Goal: Task Accomplishment & Management: Manage account settings

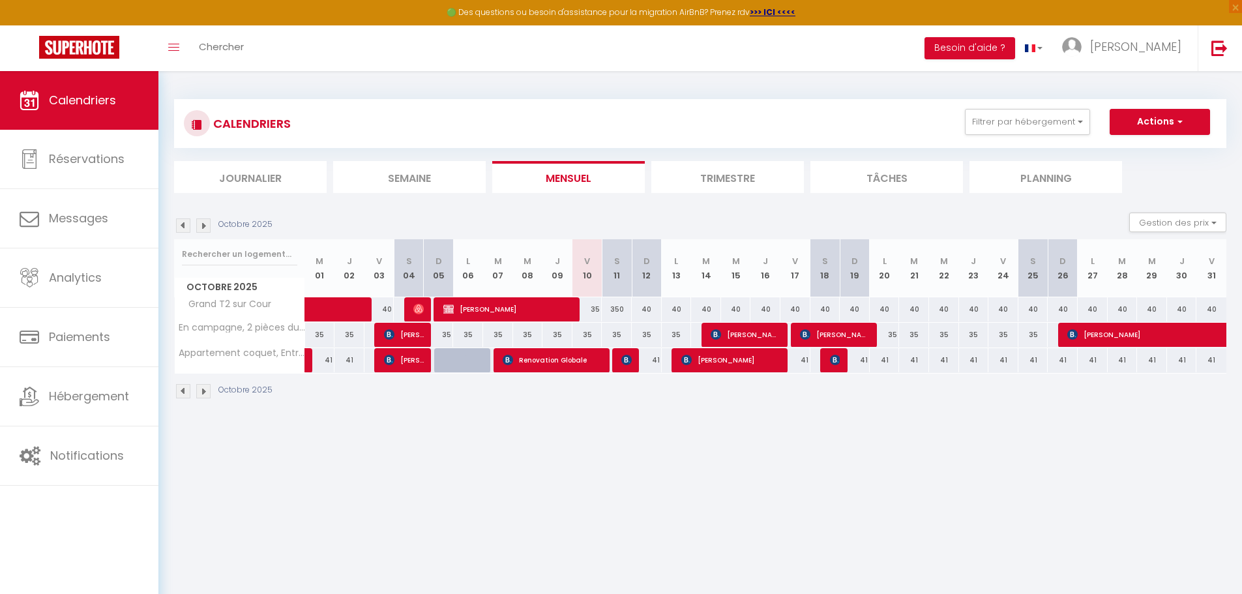
click at [617, 308] on div "350" at bounding box center [617, 309] width 30 height 24
type input "350"
type input "Sam 11 Octobre 2025"
type input "Dim 12 Octobre 2025"
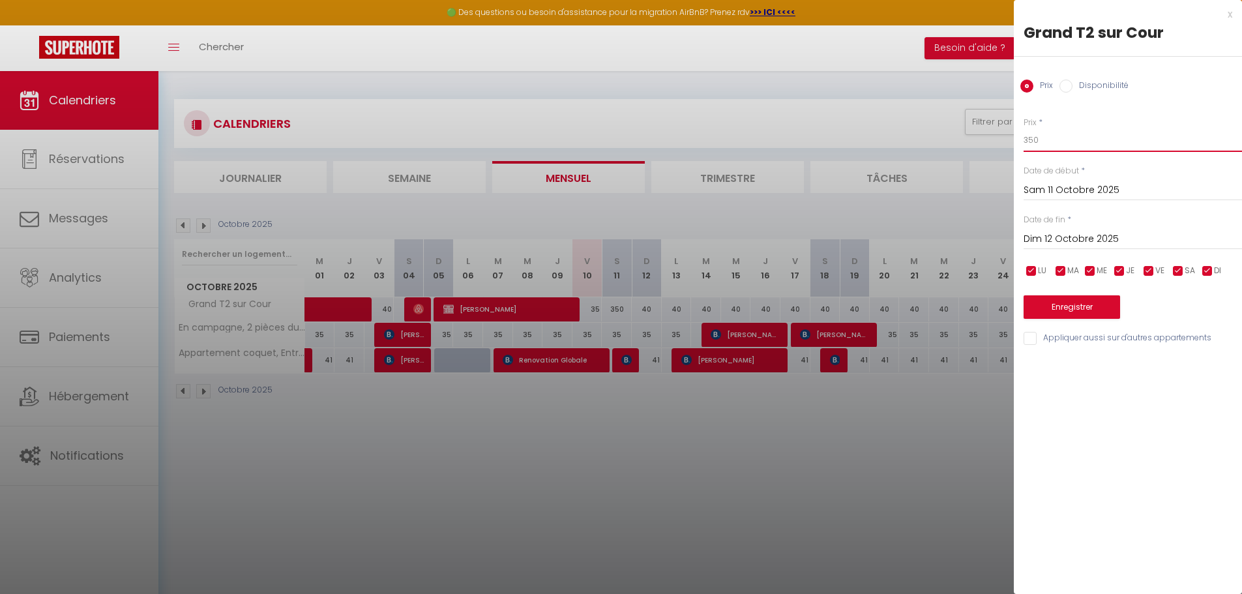
click at [1091, 138] on input "350" at bounding box center [1132, 139] width 218 height 23
type input "35"
click at [1075, 306] on button "Enregistrer" at bounding box center [1071, 306] width 96 height 23
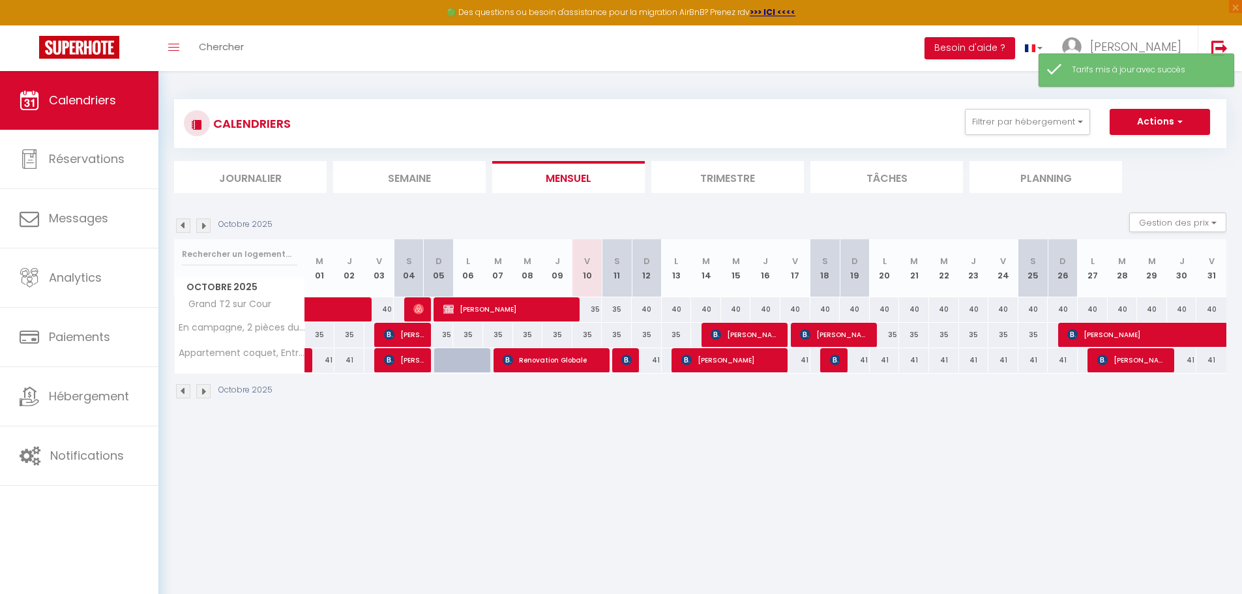
click at [706, 304] on div "40" at bounding box center [706, 309] width 30 height 24
type input "40"
type input "[DATE]"
type input "Mer 15 Octobre 2025"
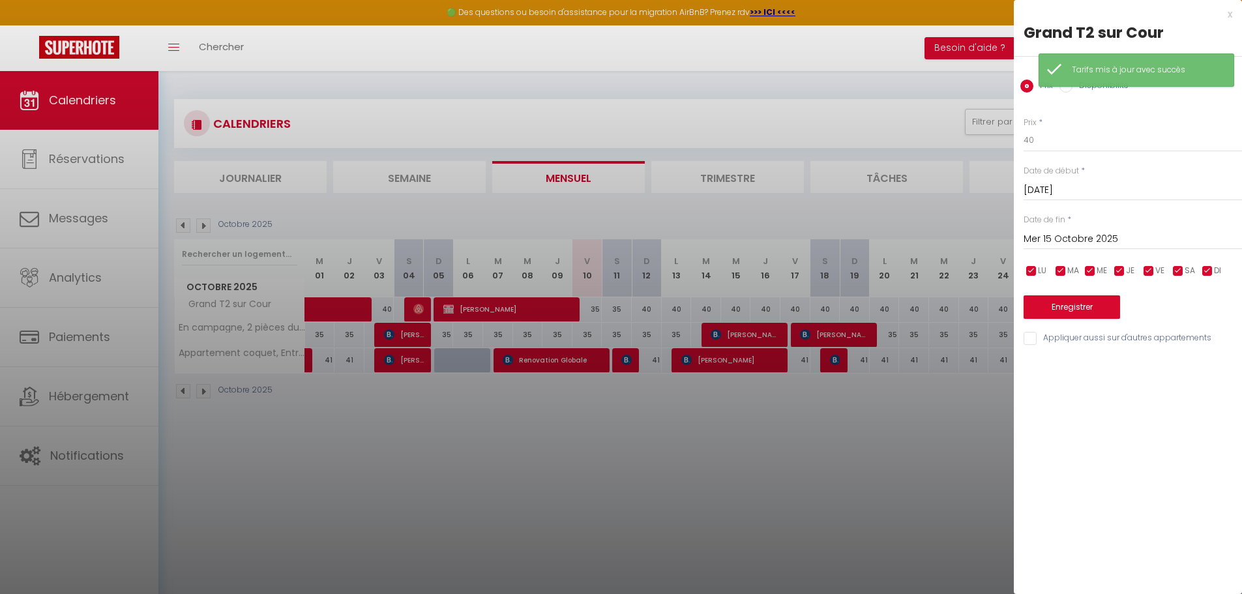
click at [1094, 91] on label "Disponibilité" at bounding box center [1100, 87] width 56 height 14
click at [1072, 91] on input "Disponibilité" at bounding box center [1065, 86] width 13 height 13
radio input "true"
click at [1072, 143] on select "Disponible Indisponible" at bounding box center [1132, 140] width 218 height 25
click at [1060, 133] on select "Disponible Indisponible" at bounding box center [1132, 140] width 218 height 25
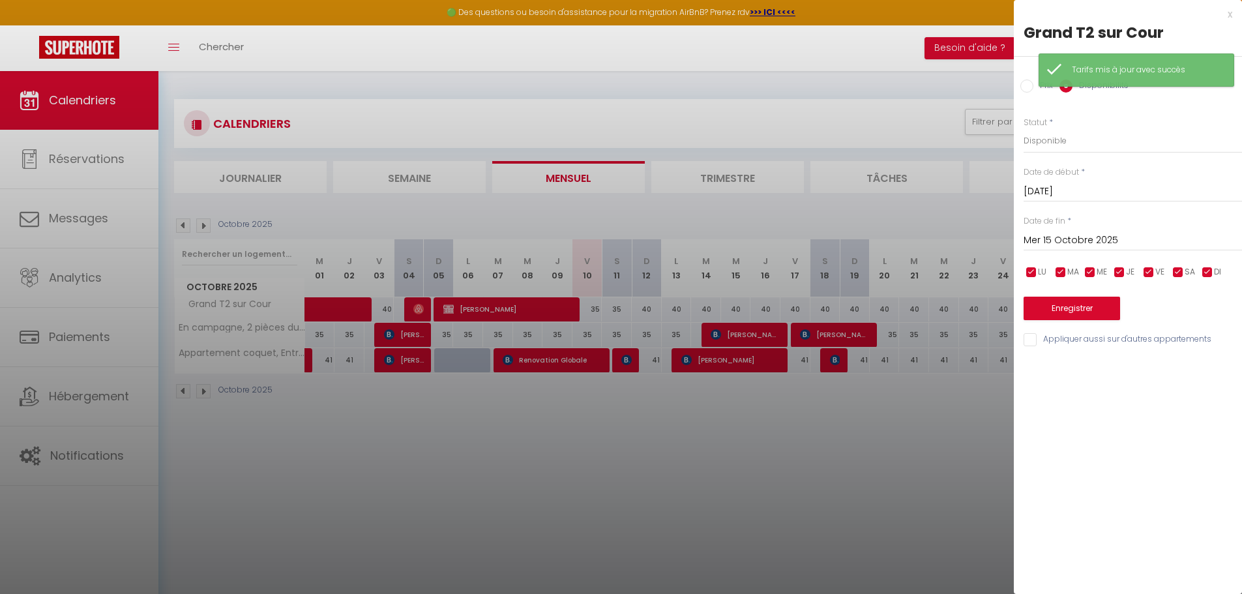
click at [1030, 90] on input "Prix" at bounding box center [1026, 86] width 13 height 13
radio input "true"
radio input "false"
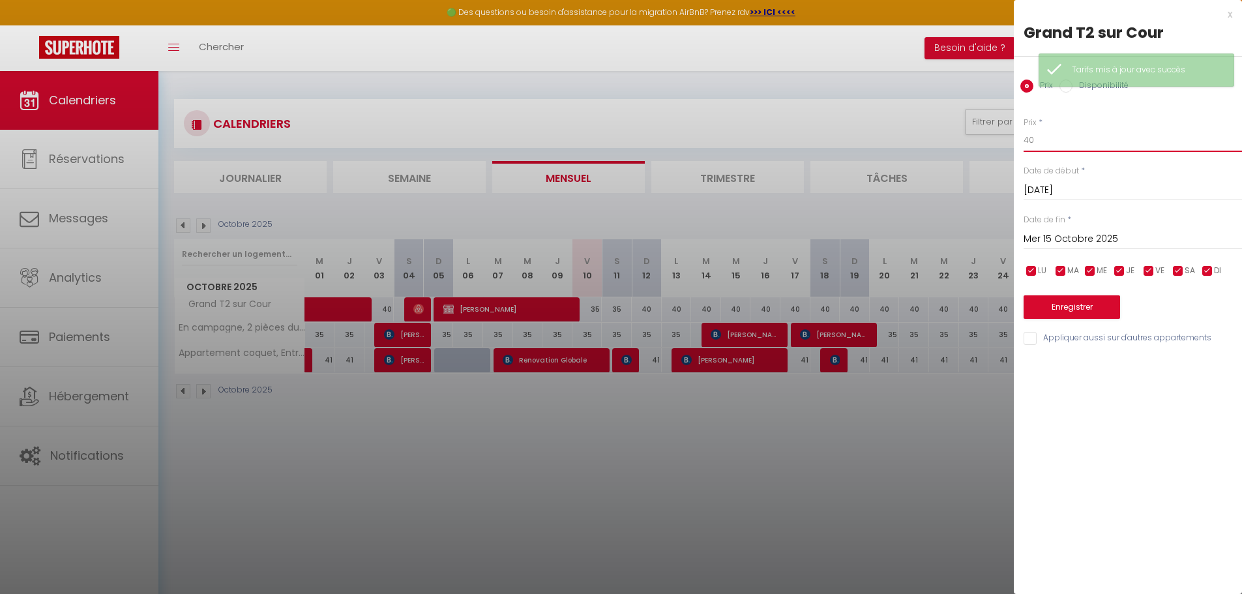
click at [1059, 142] on input "40" at bounding box center [1132, 139] width 218 height 23
type input "400"
click at [1074, 303] on button "Enregistrer" at bounding box center [1071, 306] width 96 height 23
